Goal: Task Accomplishment & Management: Use online tool/utility

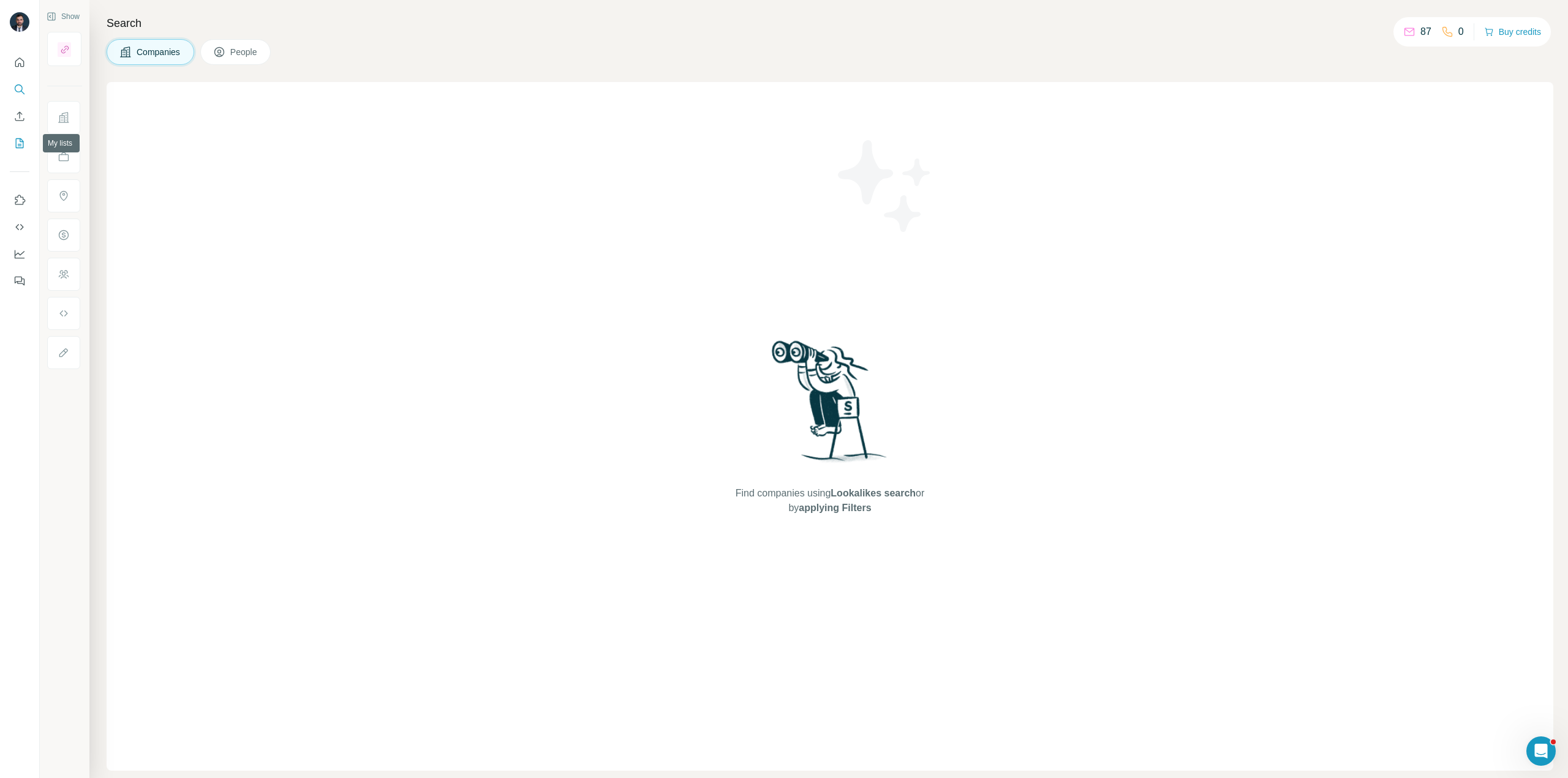
click at [16, 142] on icon "My lists" at bounding box center [20, 143] width 8 height 9
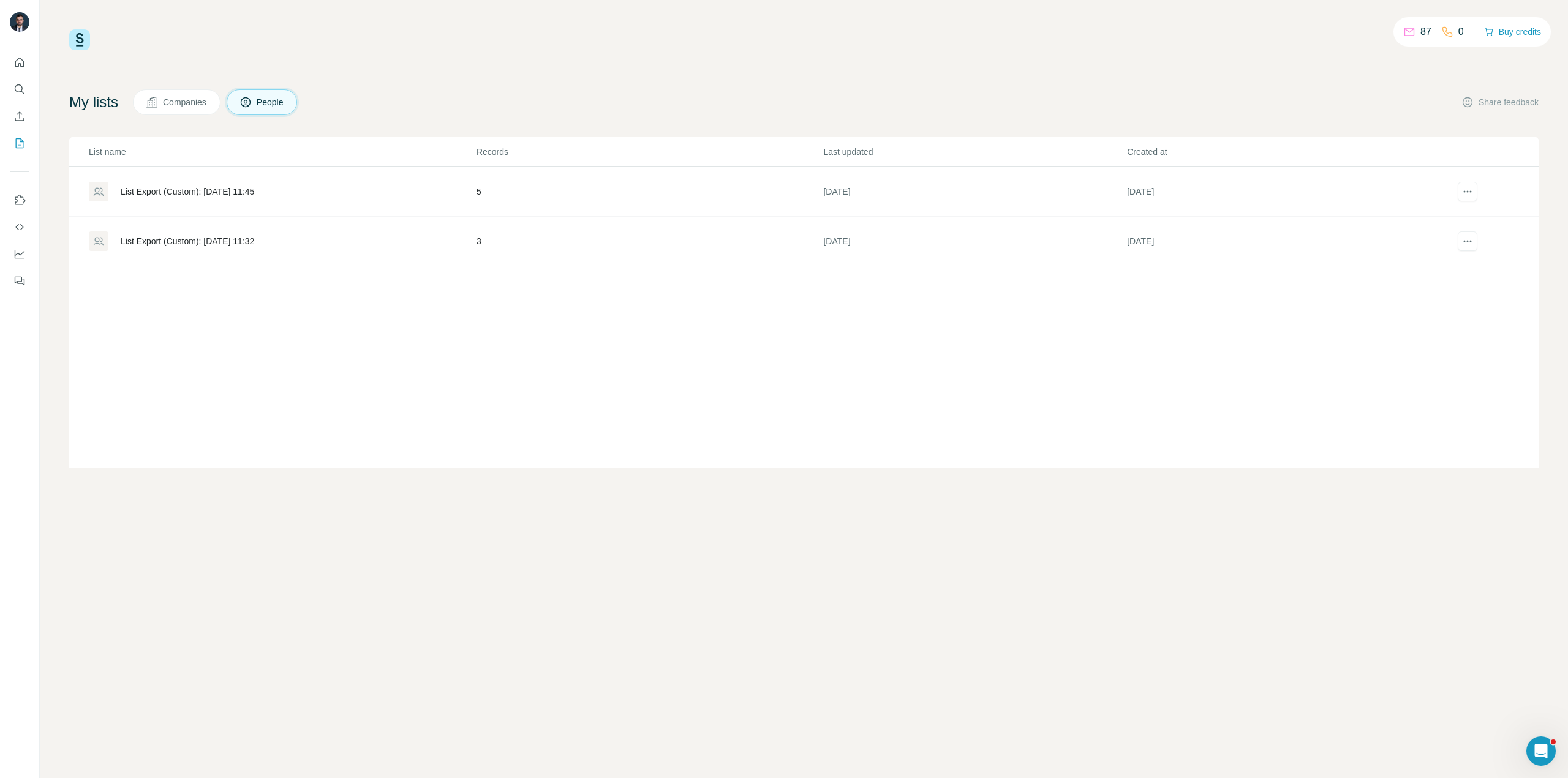
click at [171, 102] on span "Companies" at bounding box center [184, 102] width 44 height 12
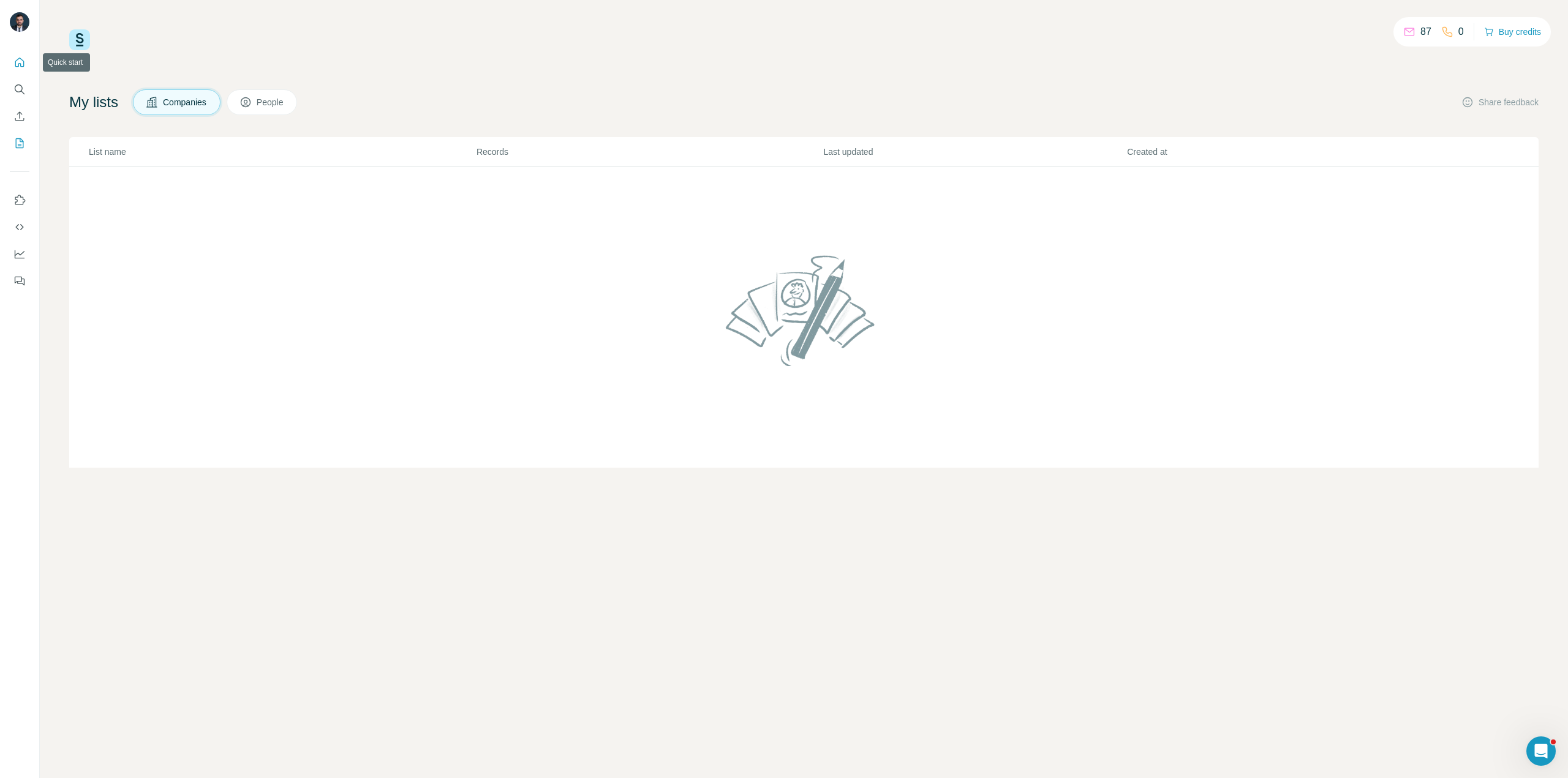
click at [21, 60] on icon "Quick start" at bounding box center [19, 62] width 12 height 12
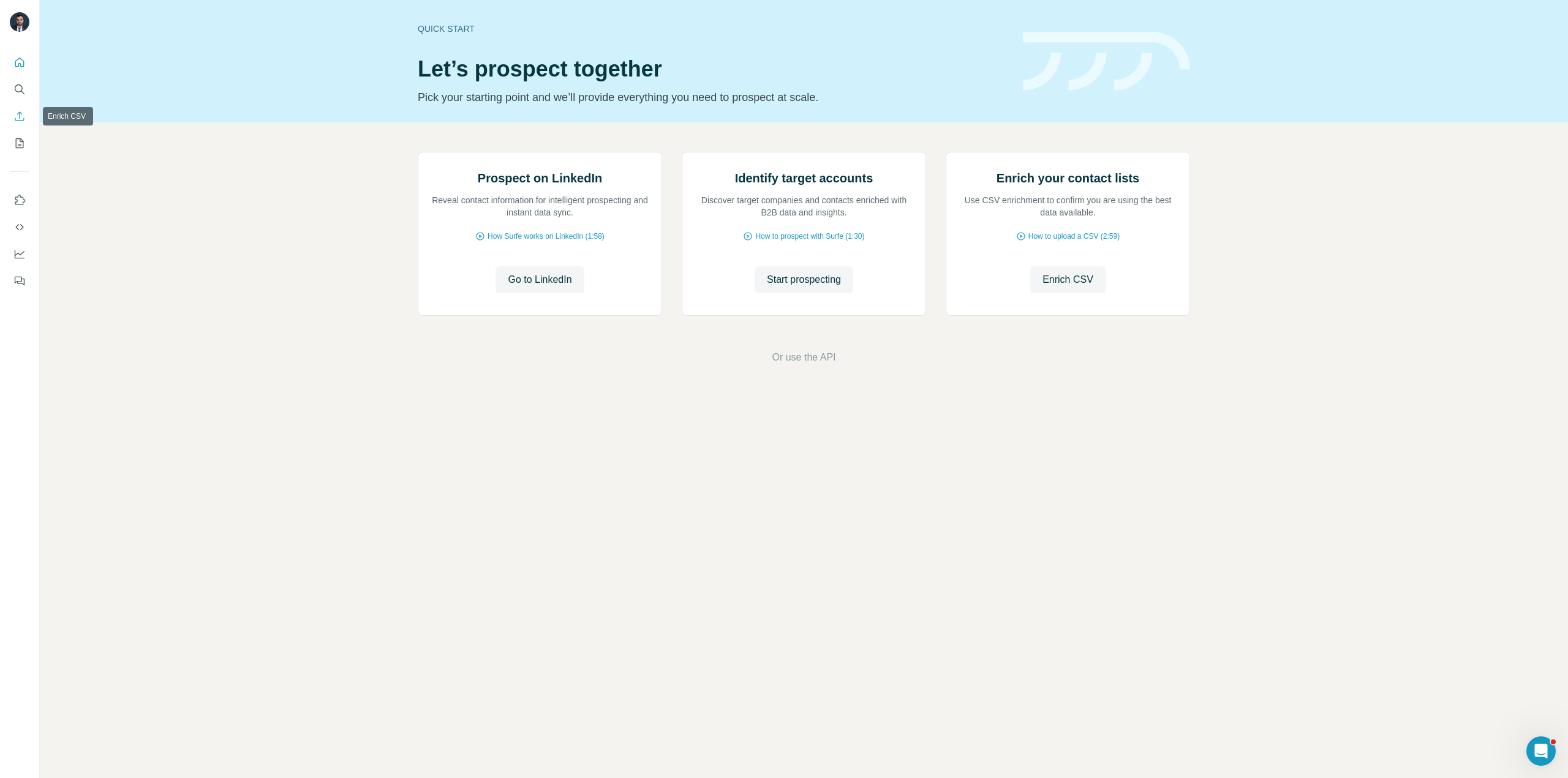
click at [18, 113] on icon "Enrich CSV" at bounding box center [20, 116] width 9 height 9
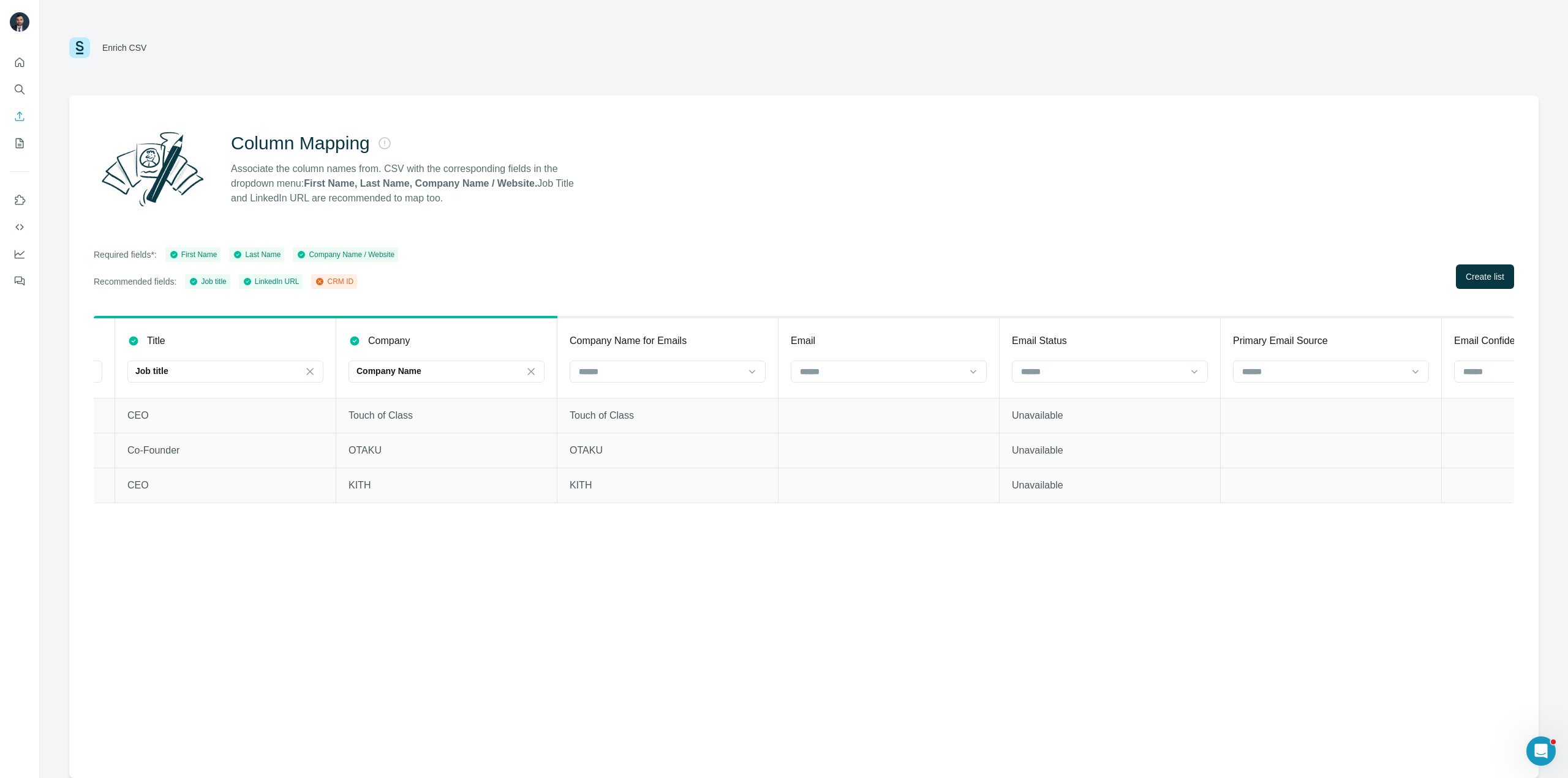
scroll to position [0, 428]
click at [706, 366] on input at bounding box center [653, 372] width 166 height 13
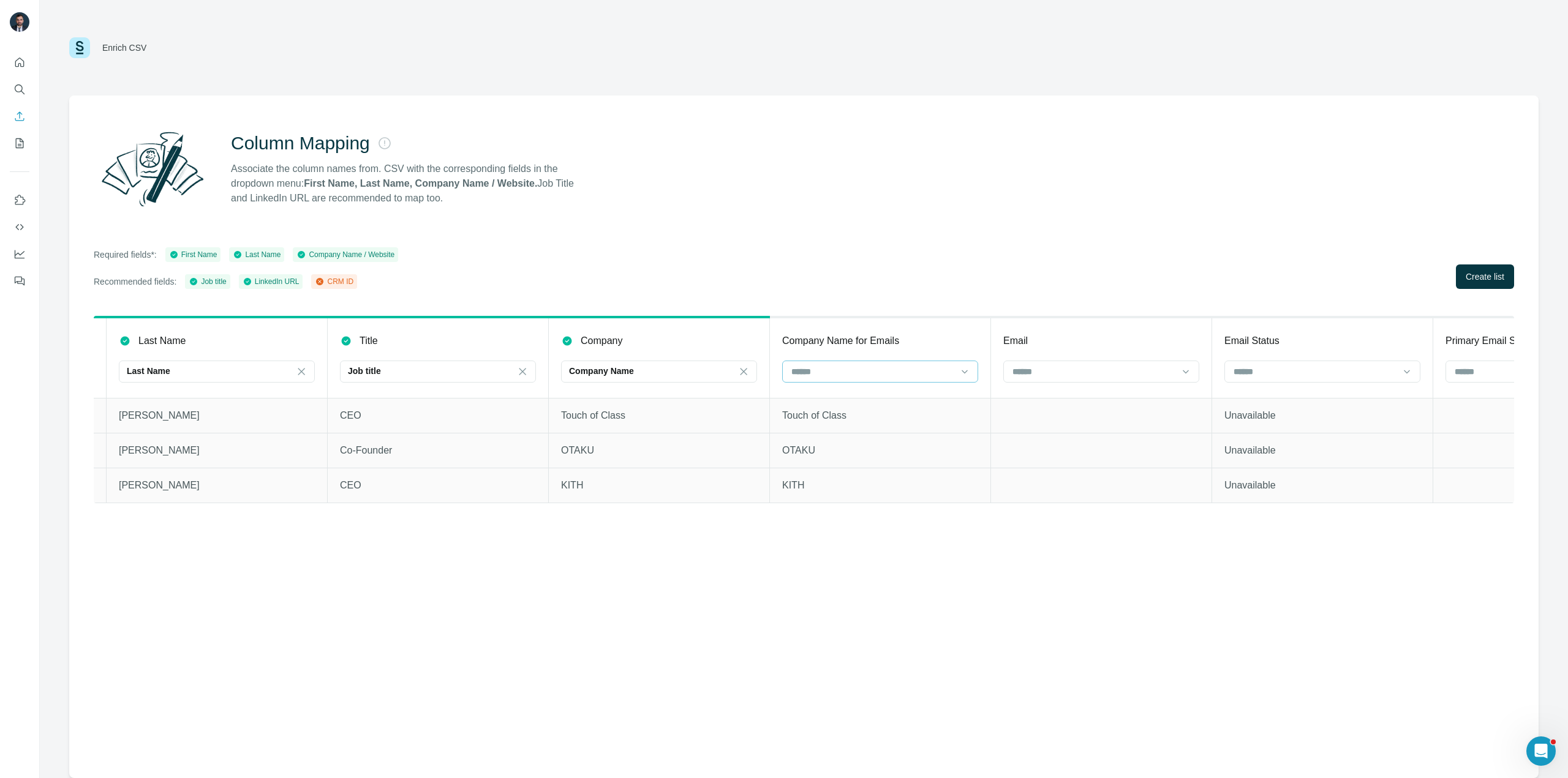
scroll to position [0, 183]
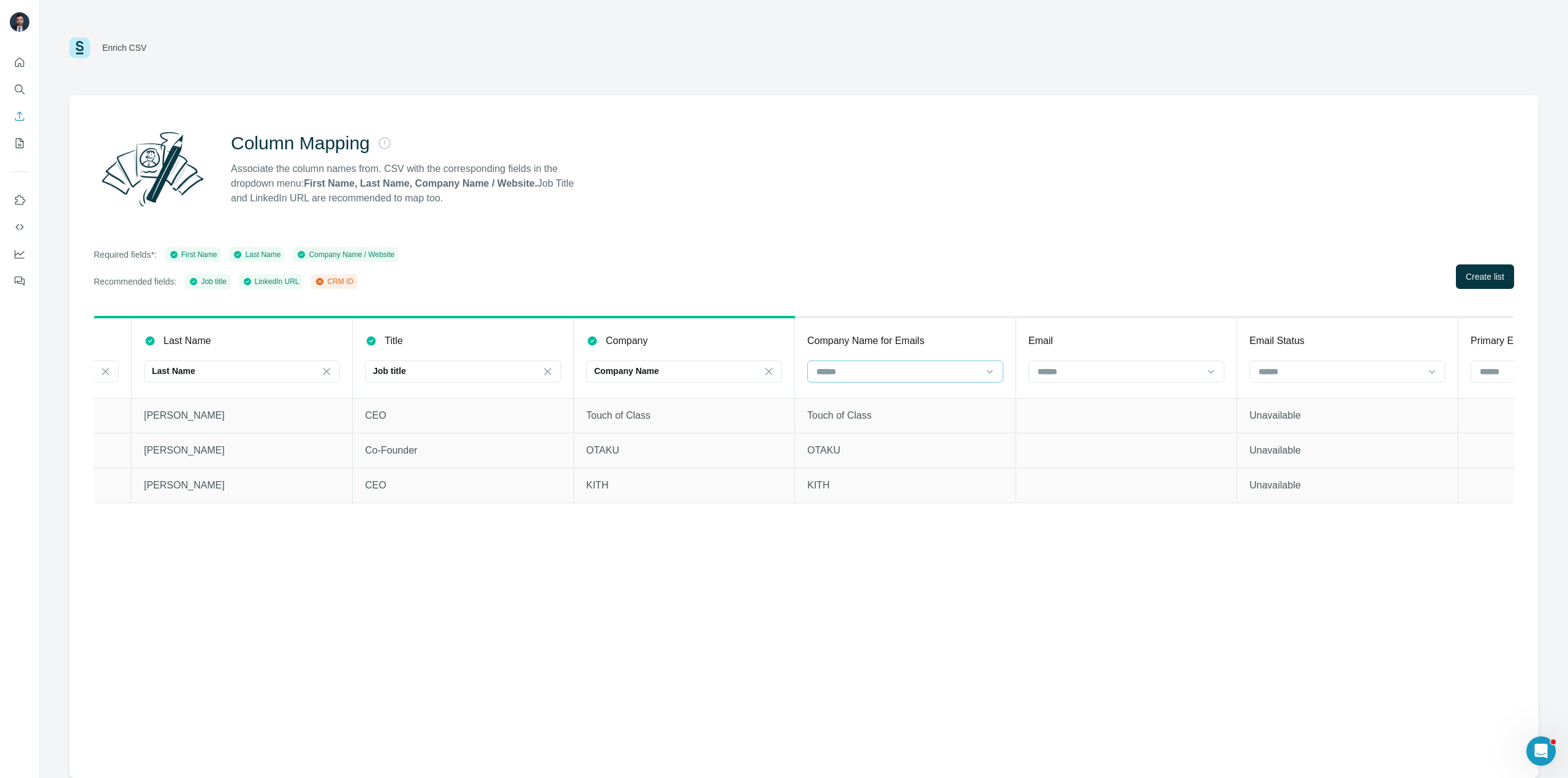
click at [896, 366] on input at bounding box center [897, 372] width 166 height 13
click at [978, 211] on div "Column Mapping Associate the column names from. CSV with the corresponding fiel…" at bounding box center [804, 168] width 1420 height 88
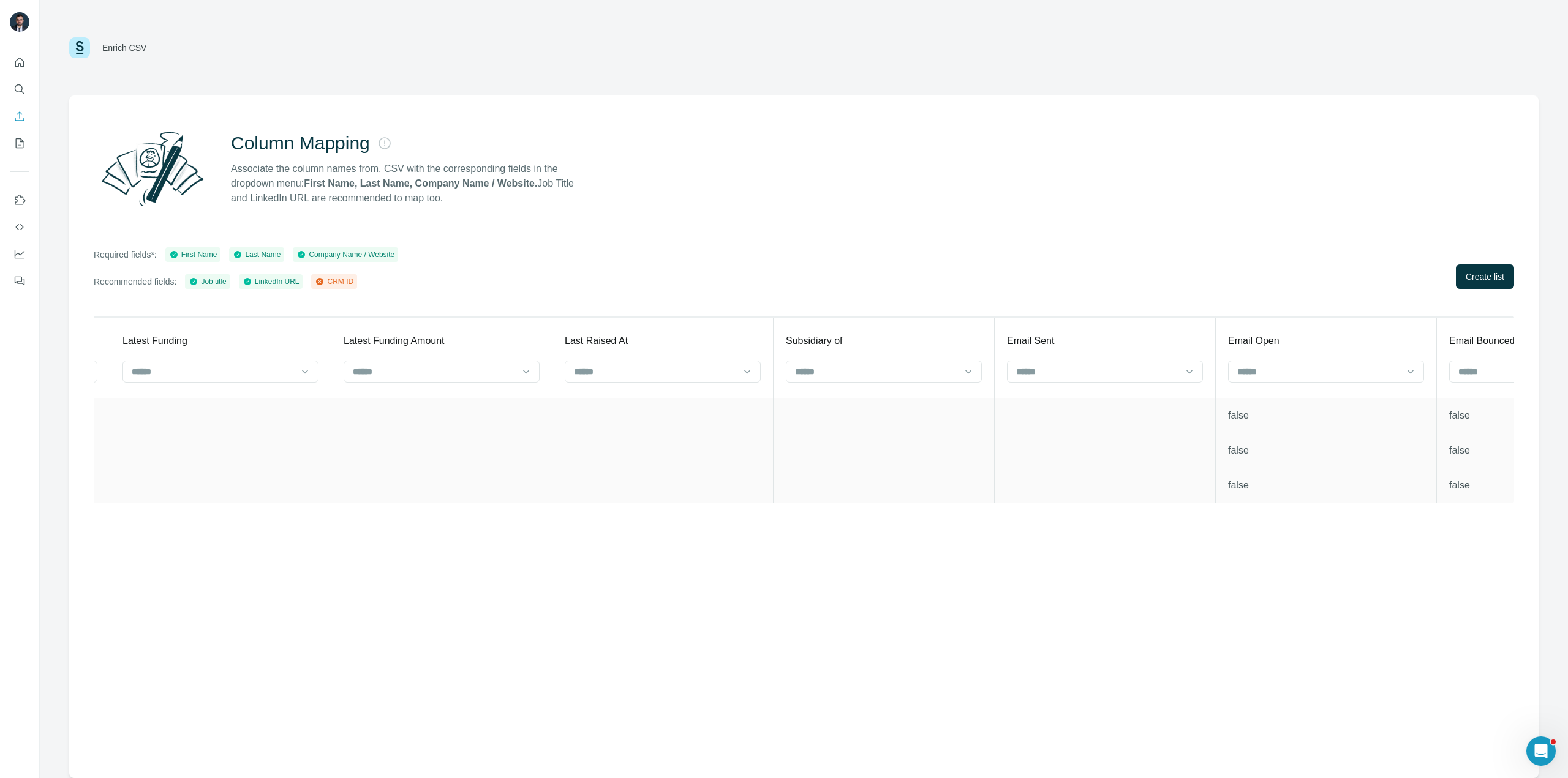
scroll to position [0, 10866]
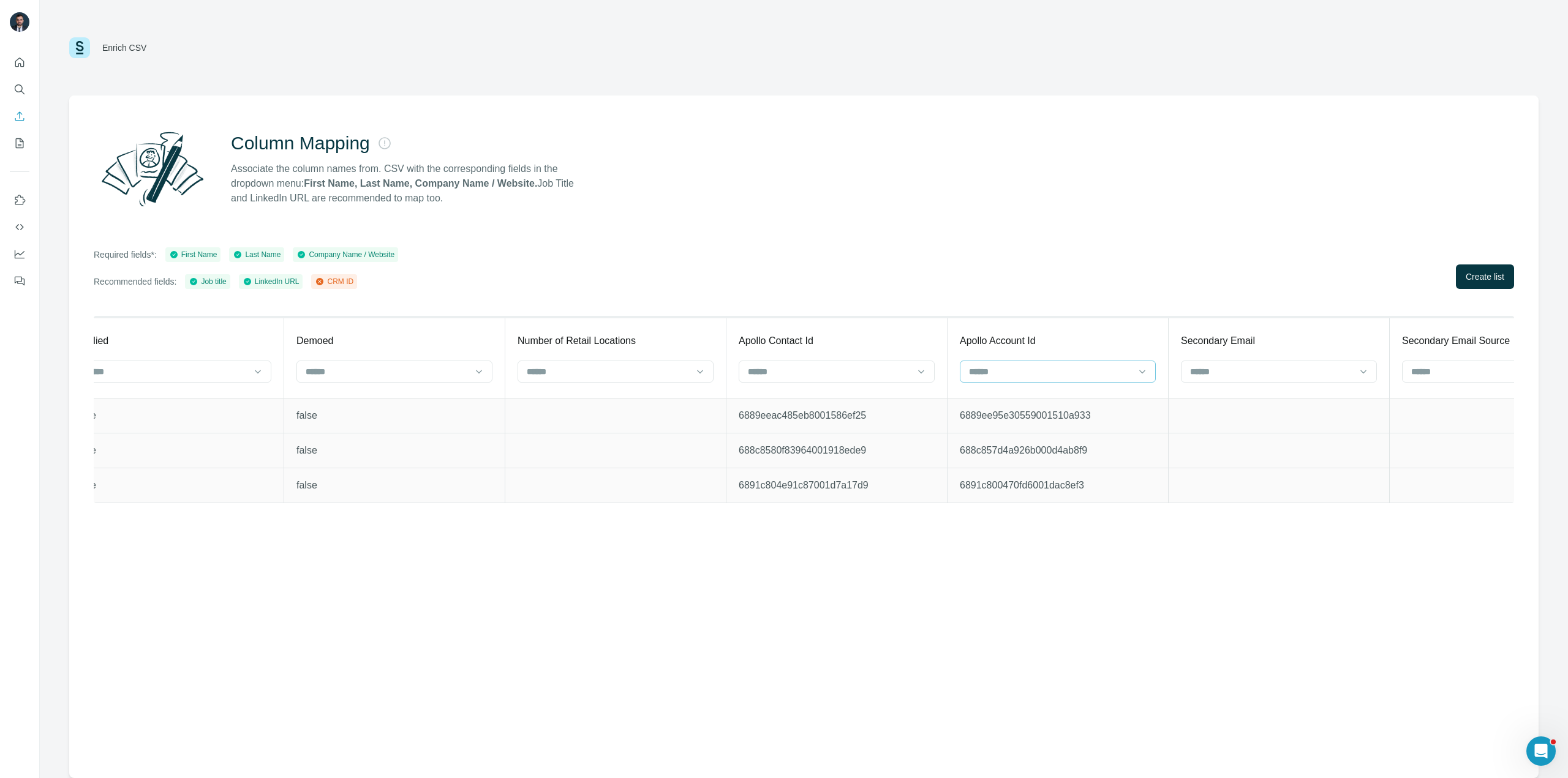
click at [1039, 371] on input at bounding box center [1050, 372] width 166 height 13
click at [1021, 399] on div "CRM ID" at bounding box center [1046, 399] width 175 height 12
click at [1004, 637] on div "Column Mapping Associate the column names from. CSV with the corresponding fiel…" at bounding box center [804, 437] width 1470 height 683
click at [1019, 372] on div "CRM ID" at bounding box center [1050, 371] width 166 height 12
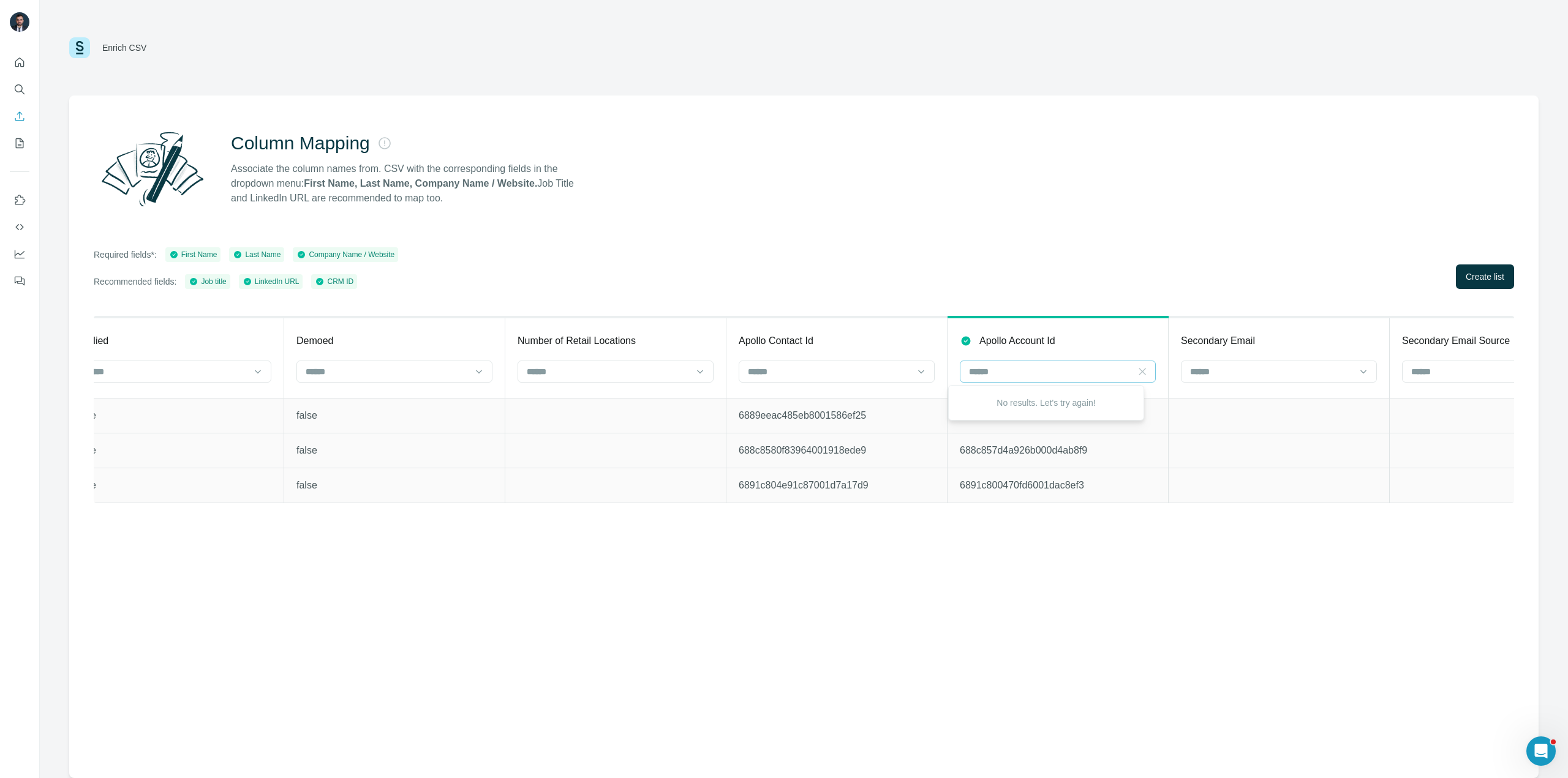
click at [1136, 367] on icon at bounding box center [1141, 372] width 12 height 12
click at [785, 372] on input at bounding box center [829, 372] width 166 height 13
click at [778, 395] on div "CRM ID" at bounding box center [825, 399] width 175 height 12
click at [752, 661] on div "Column Mapping Associate the column names from. CSV with the corresponding fiel…" at bounding box center [804, 437] width 1470 height 683
click at [1468, 281] on span "Create list" at bounding box center [1485, 276] width 39 height 12
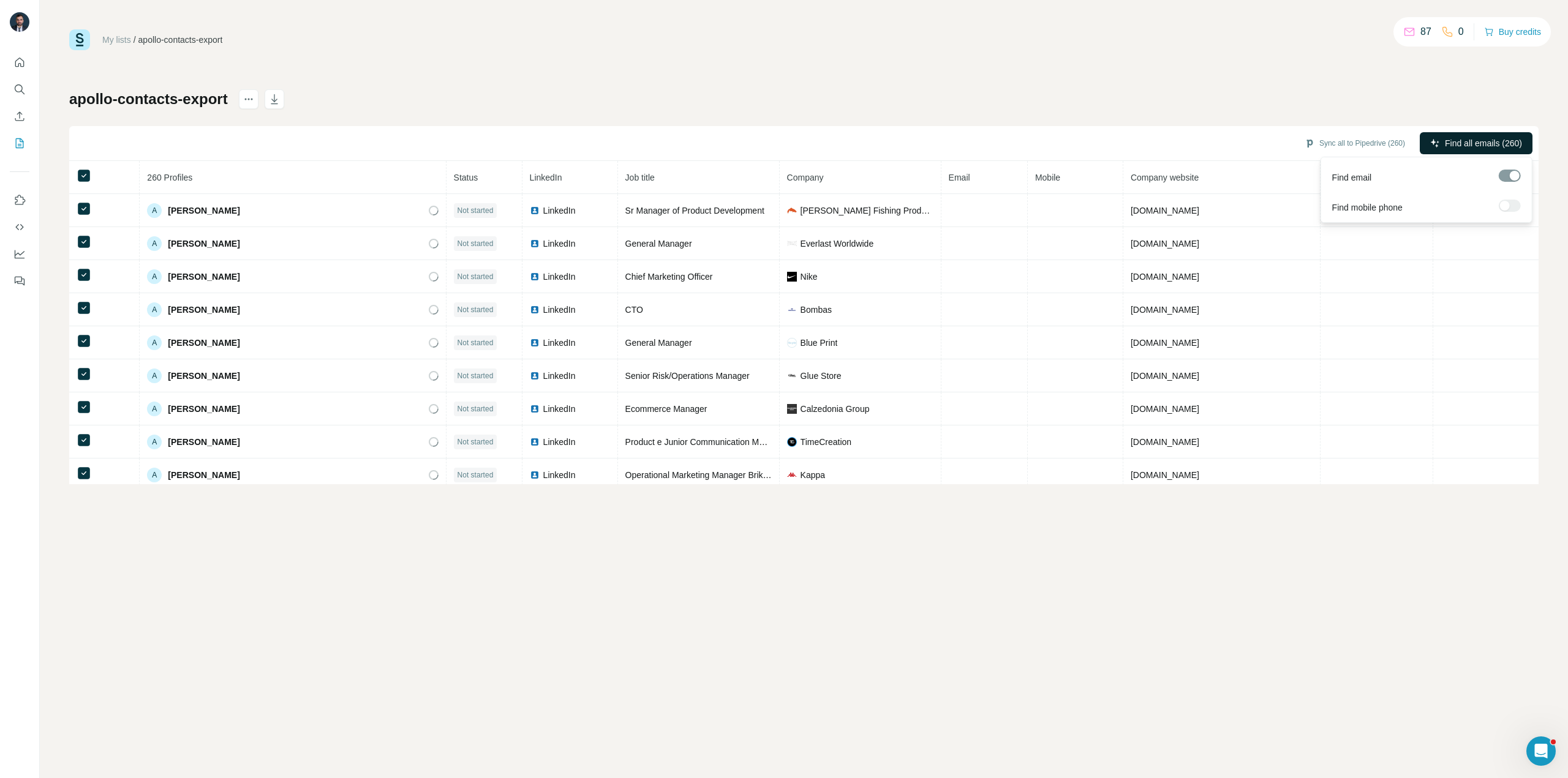
click at [1503, 140] on span "Find all emails (260)" at bounding box center [1484, 143] width 78 height 12
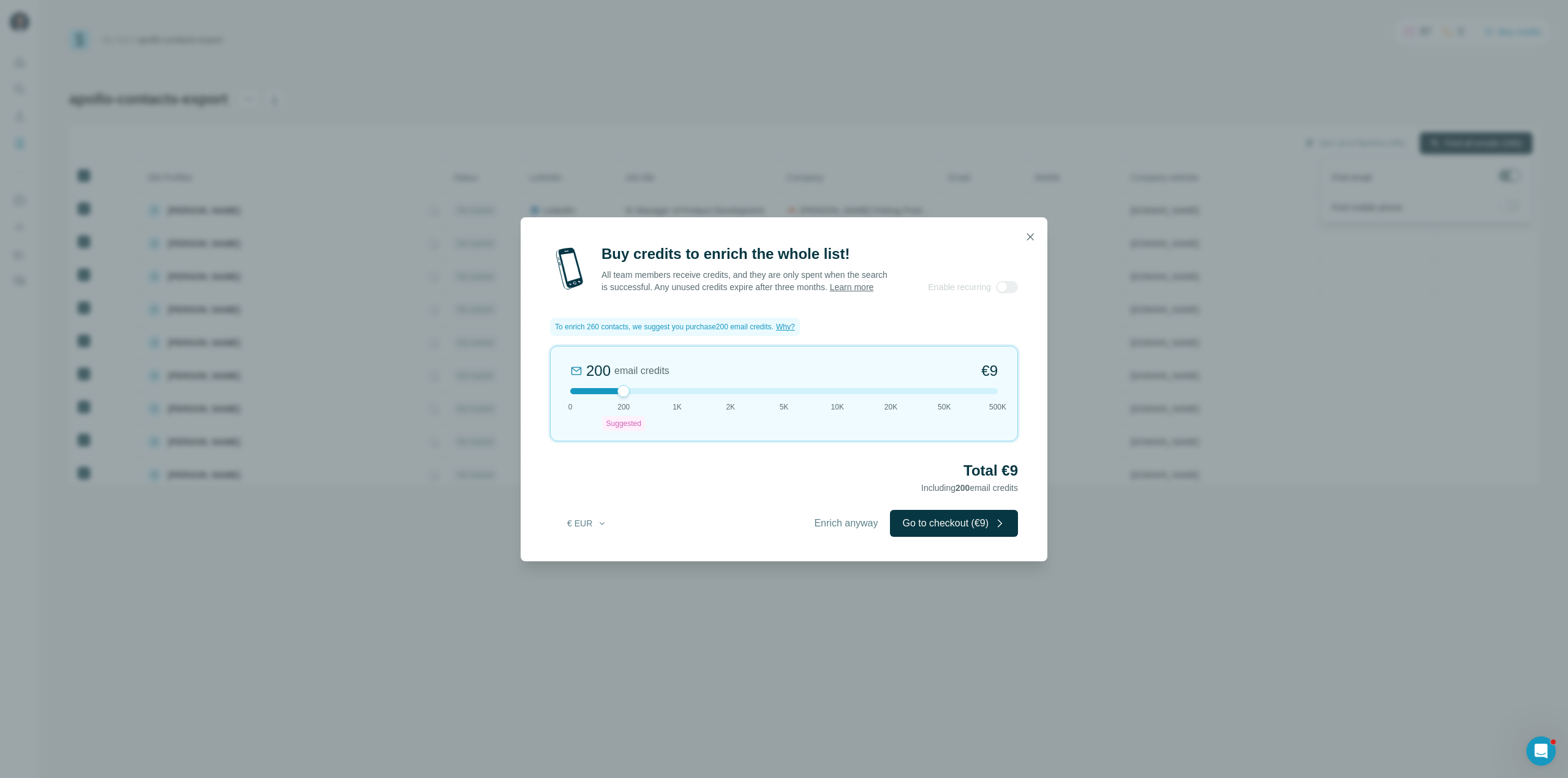
click at [832, 526] on span "Enrich anyway" at bounding box center [845, 524] width 63 height 15
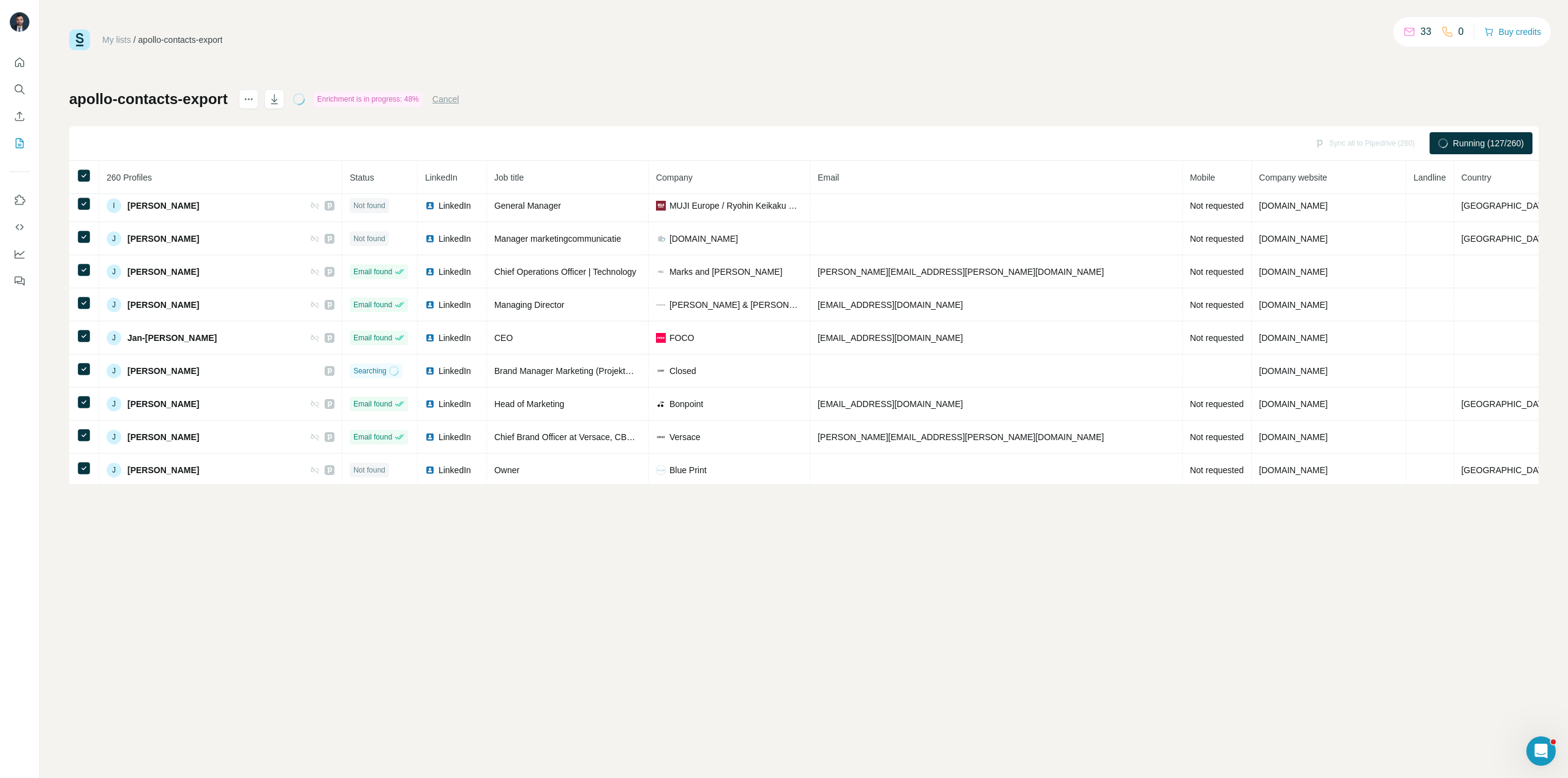
scroll to position [3151, 0]
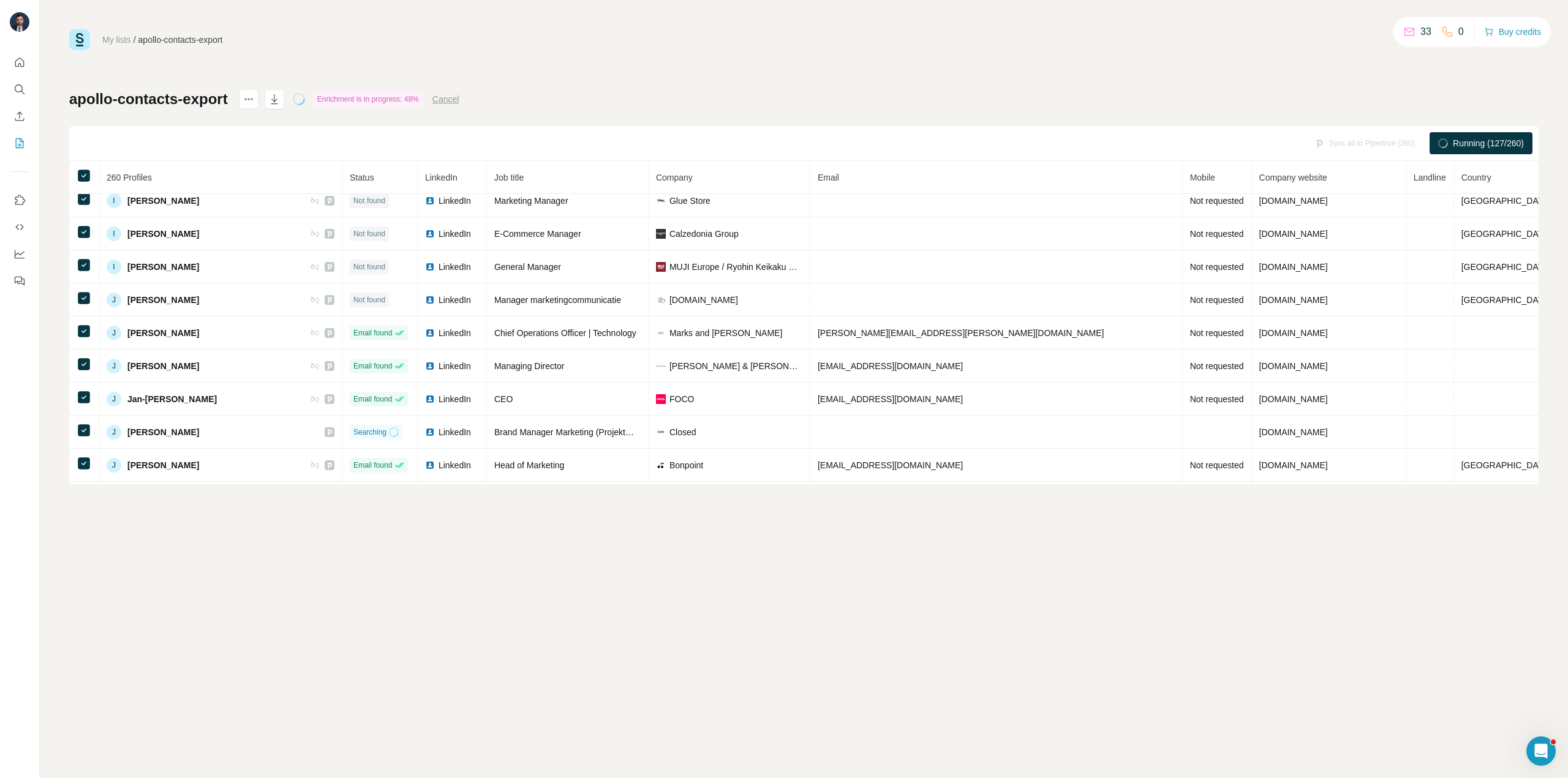
click at [647, 83] on div "My lists / apollo-contacts-export 33 0 Buy credits apollo-contacts-export Enric…" at bounding box center [804, 256] width 1470 height 455
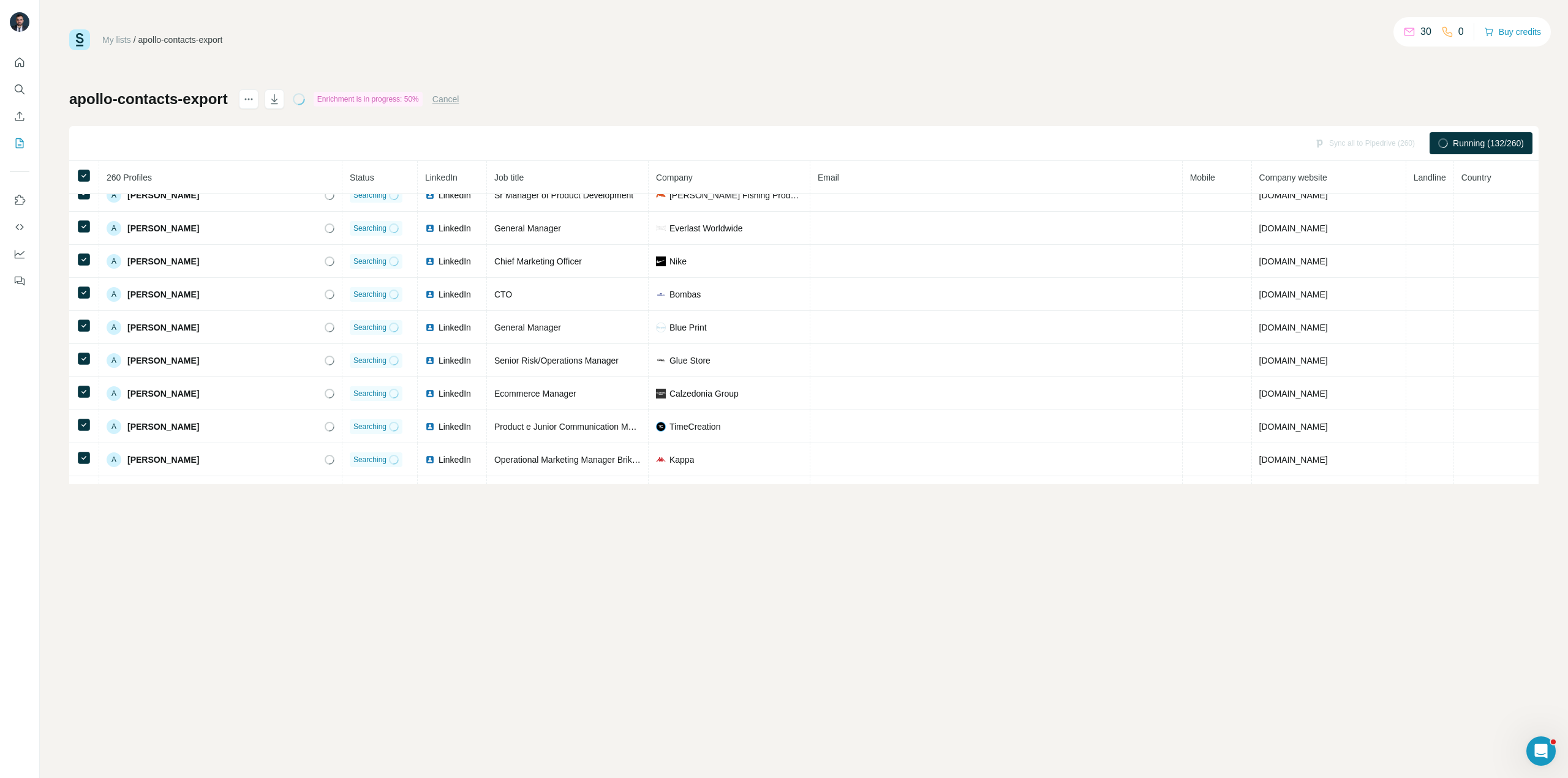
scroll to position [0, 0]
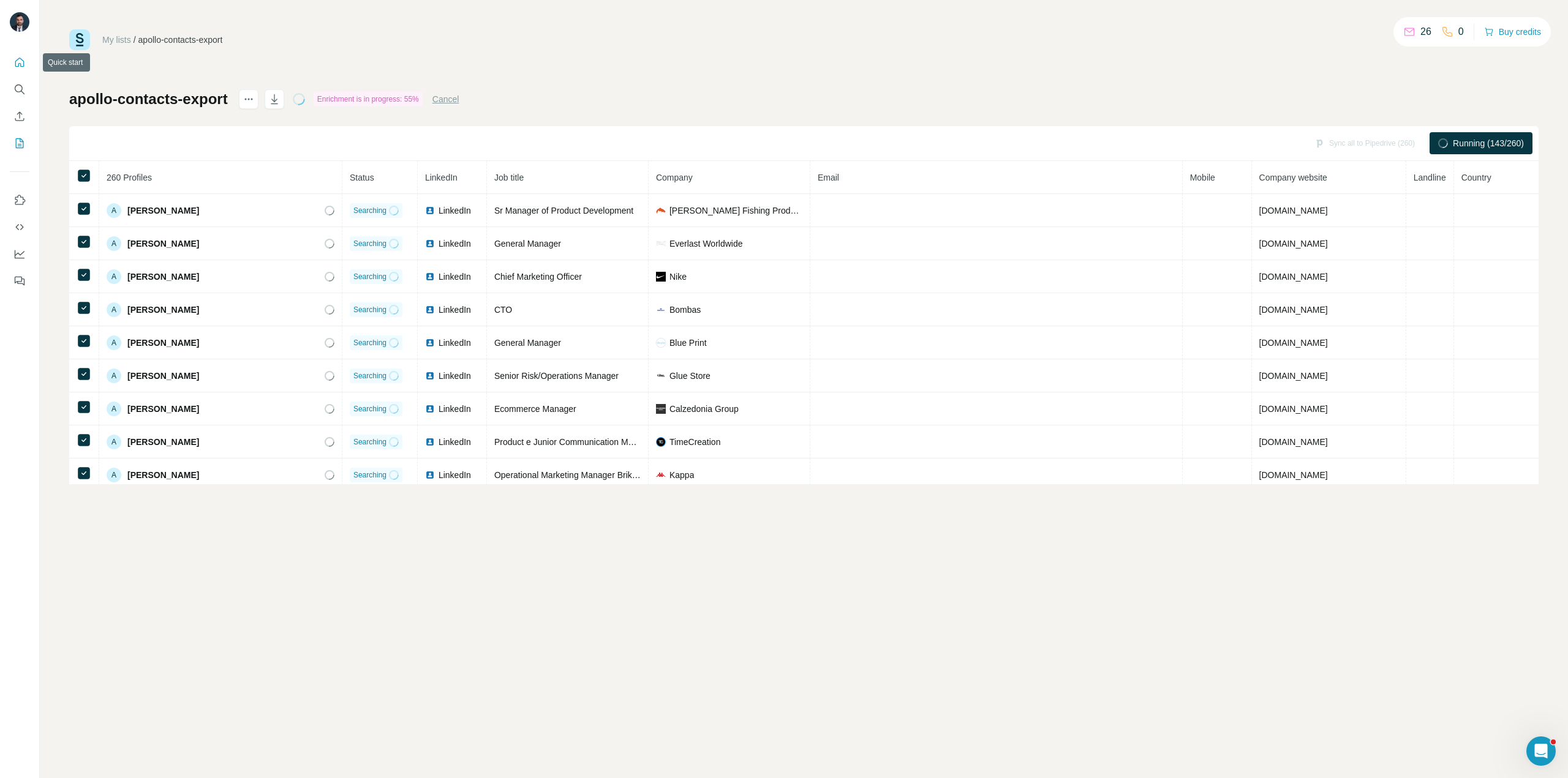
click at [12, 55] on button "Quick start" at bounding box center [19, 61] width 20 height 22
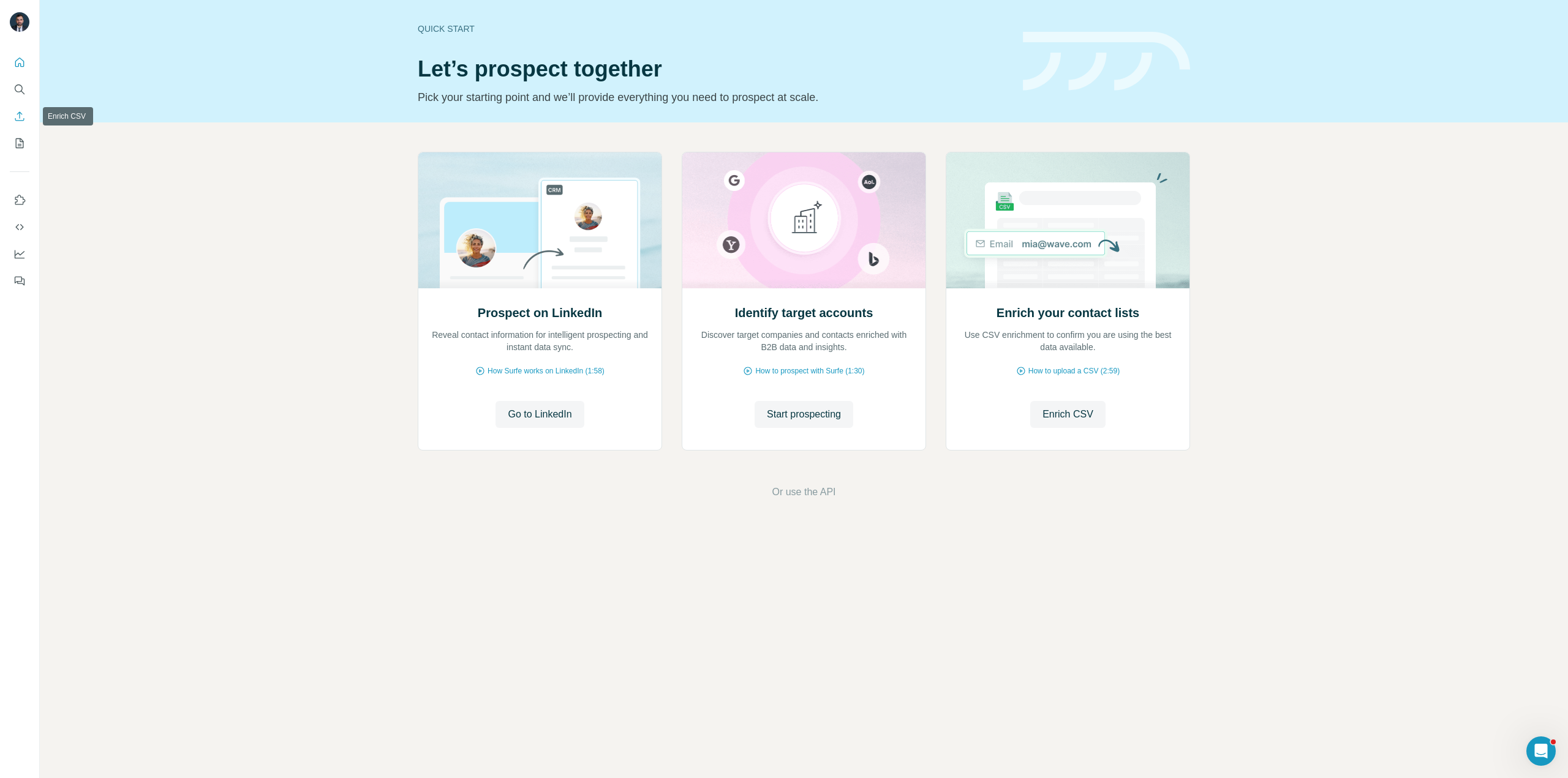
click at [26, 113] on button "Enrich CSV" at bounding box center [19, 115] width 20 height 22
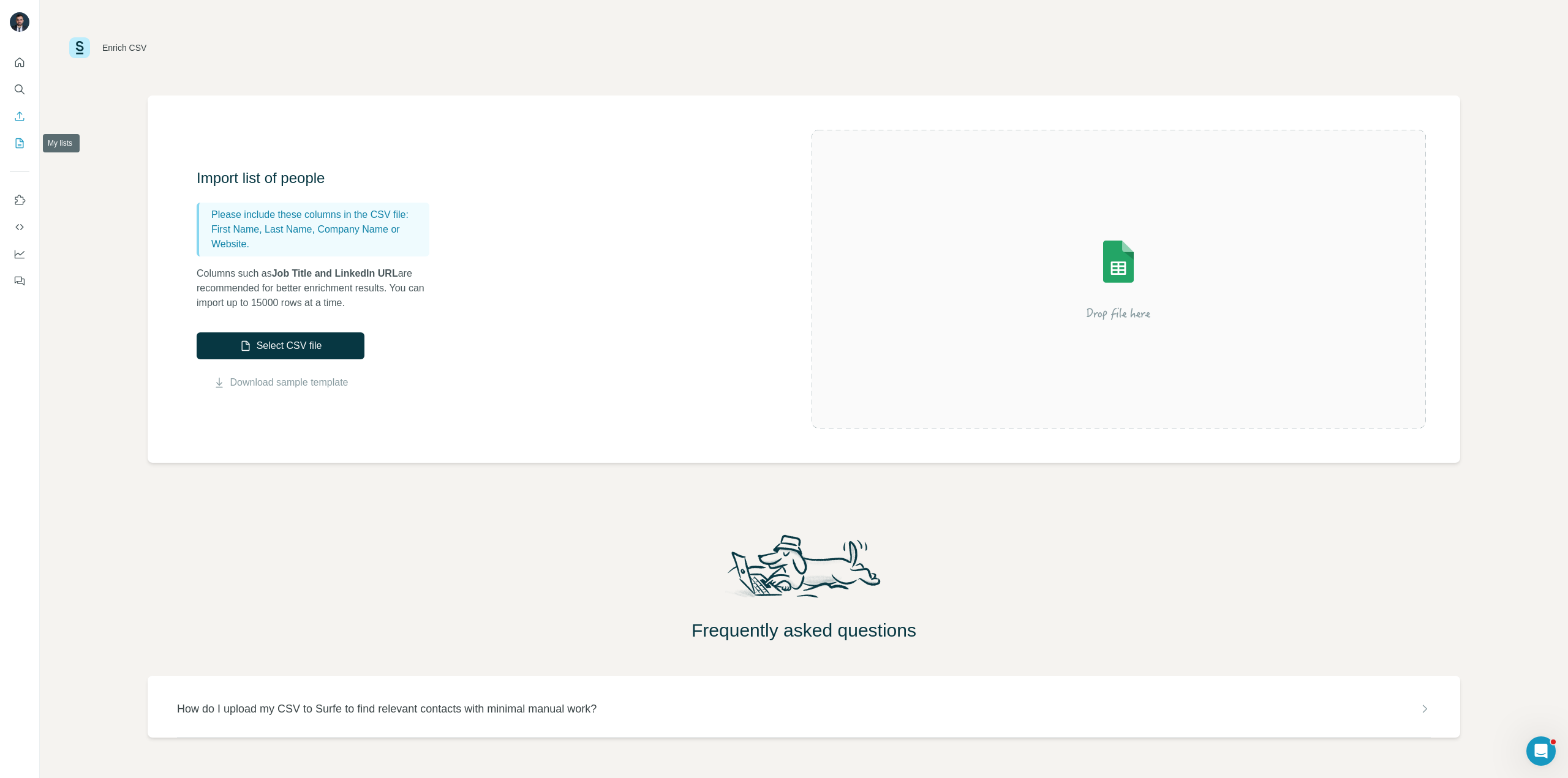
click at [18, 145] on icon "My lists" at bounding box center [21, 142] width 6 height 8
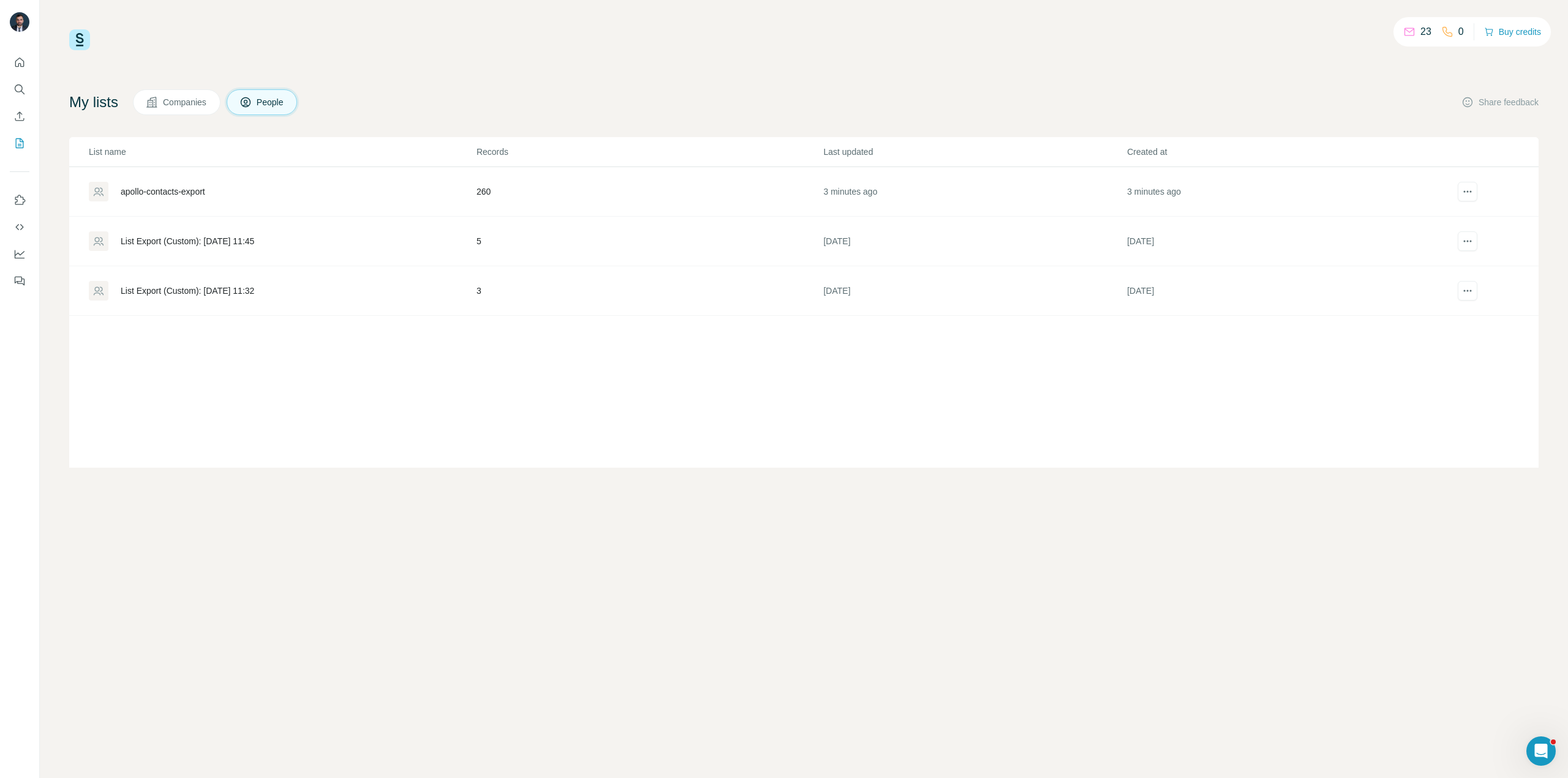
click at [172, 196] on div "apollo-contacts-export" at bounding box center [163, 191] width 84 height 12
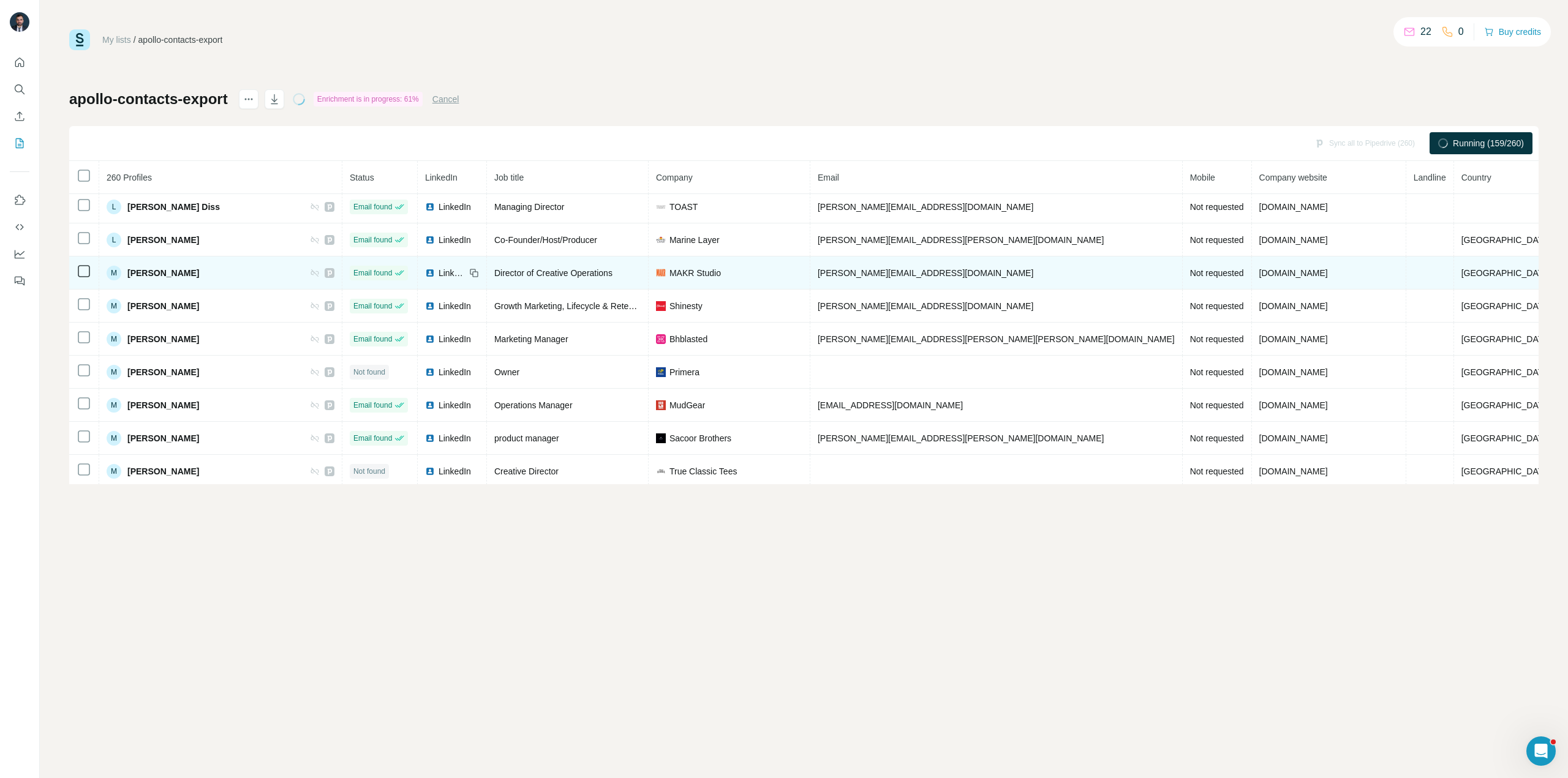
scroll to position [4669, 0]
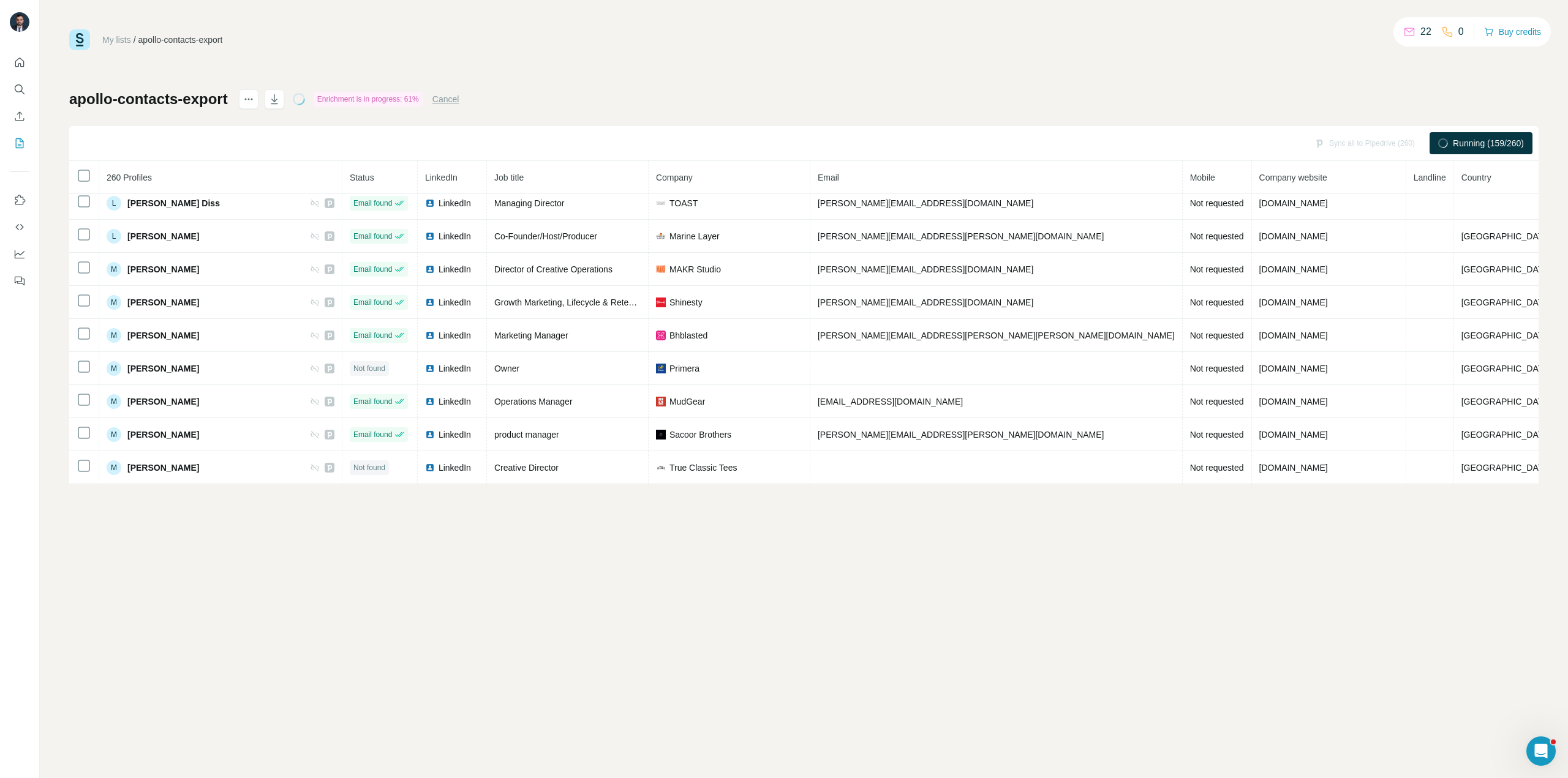
click at [375, 175] on span "Status" at bounding box center [362, 178] width 25 height 9
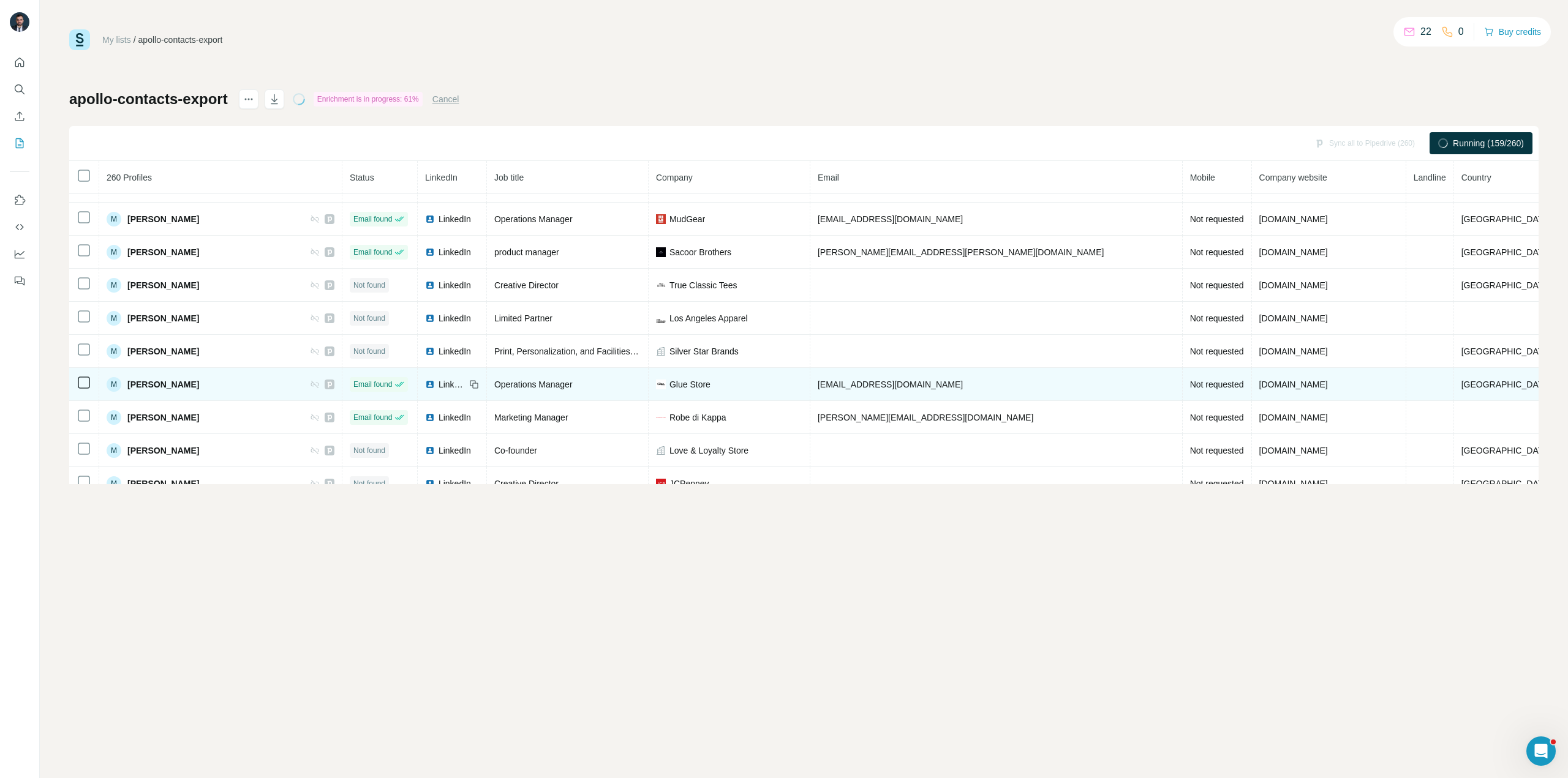
scroll to position [4914, 0]
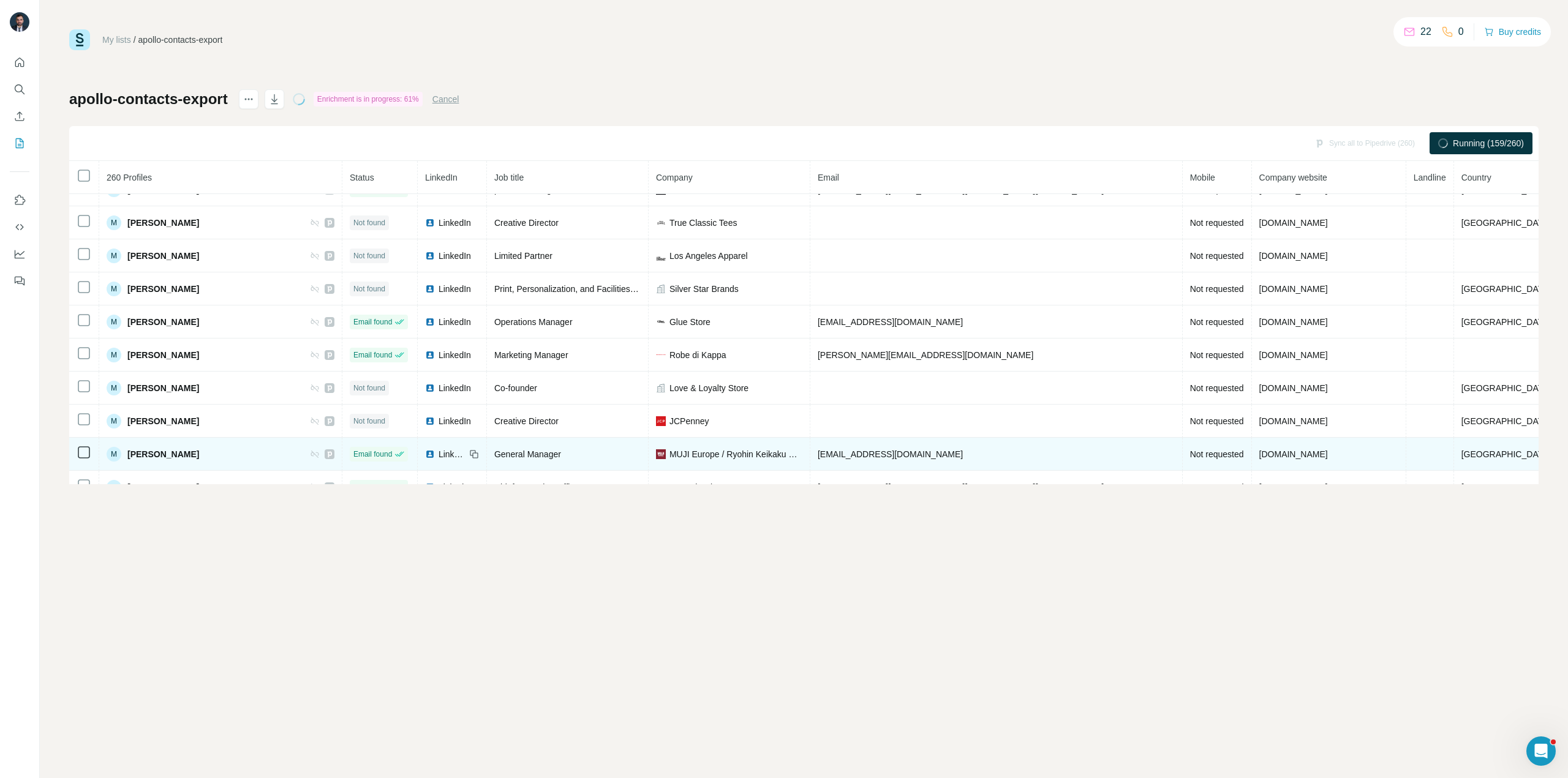
click at [446, 455] on span "LinkedIn" at bounding box center [452, 454] width 26 height 12
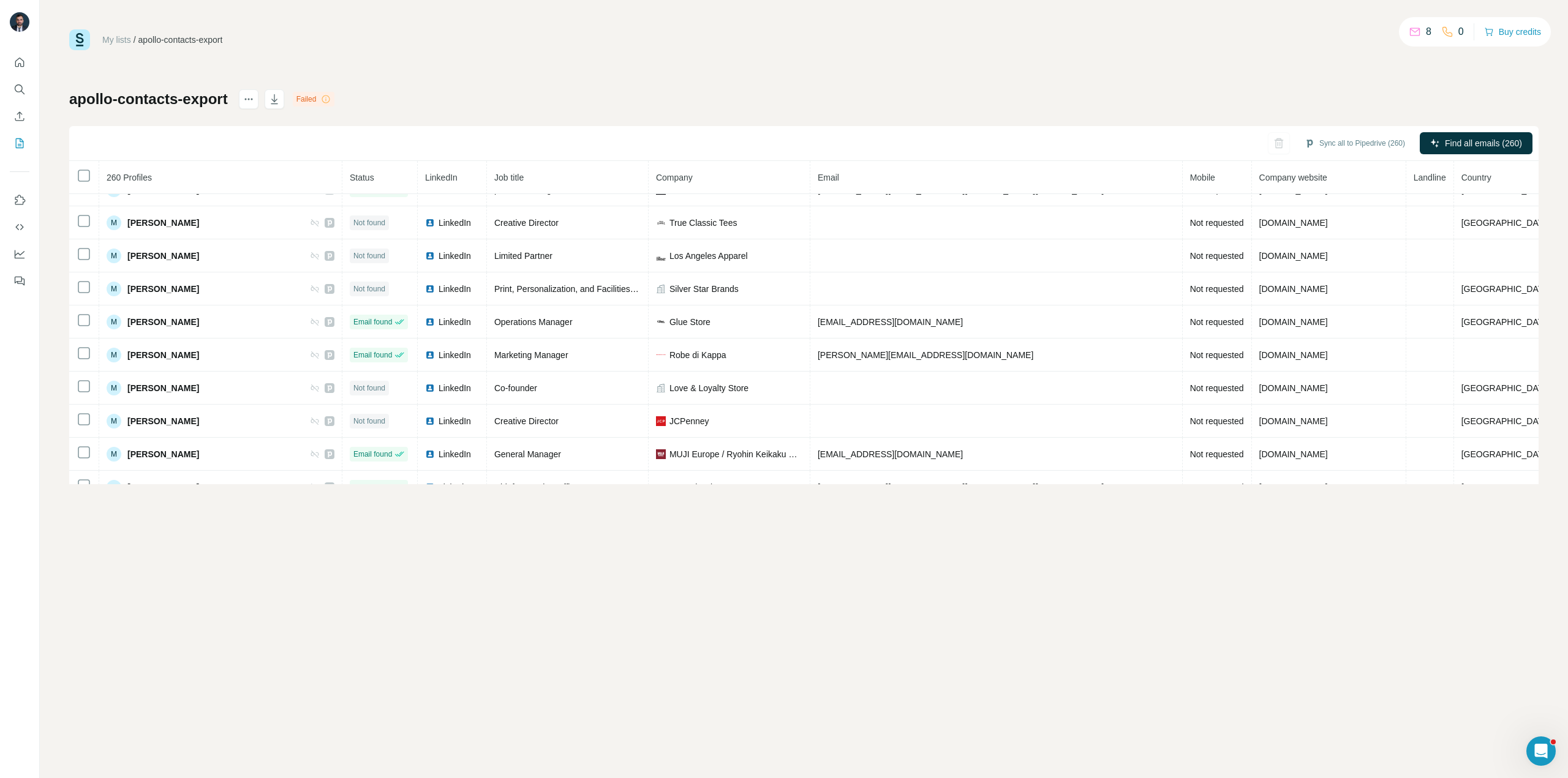
click at [453, 63] on div "My lists / apollo-contacts-export 8 0 Buy credits apollo-contacts-export Failed…" at bounding box center [804, 256] width 1470 height 455
